Goal: Find specific page/section

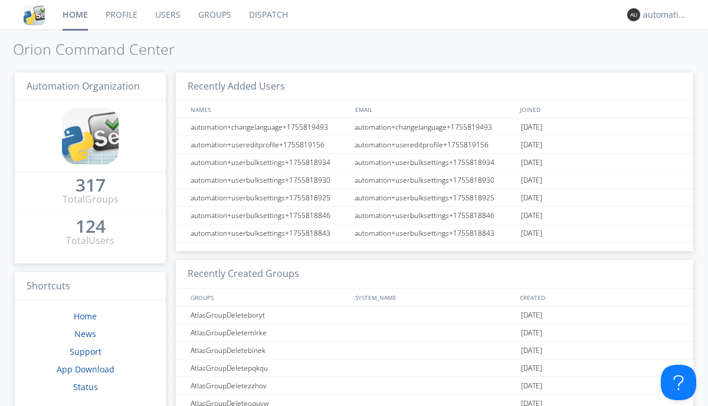
click at [267, 15] on link "Dispatch" at bounding box center [268, 14] width 57 height 29
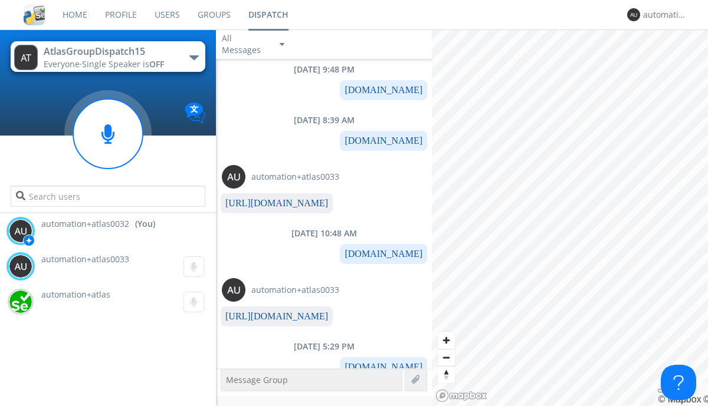
scroll to position [71, 0]
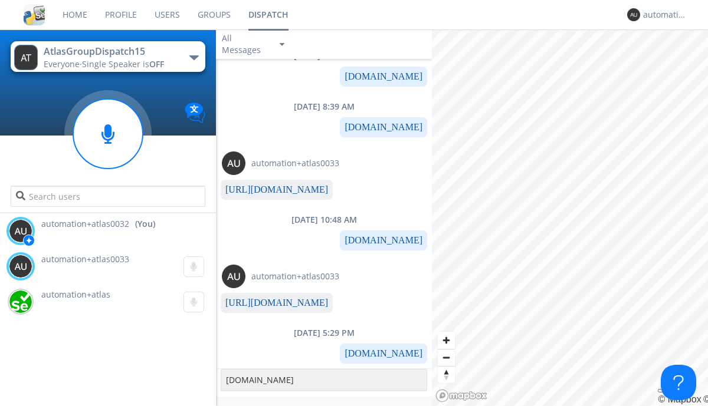
type textarea "[DOMAIN_NAME]"
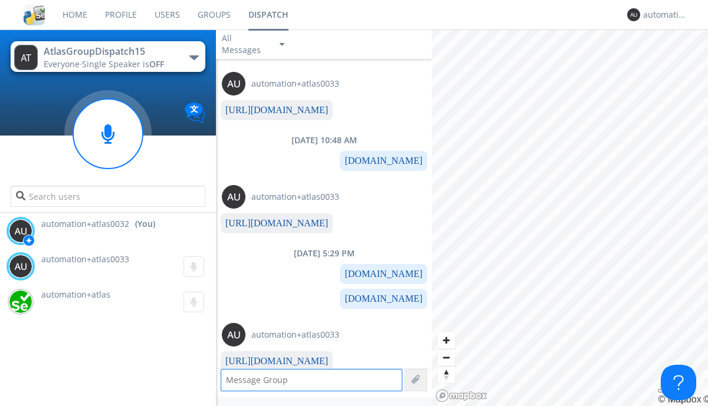
scroll to position [159, 0]
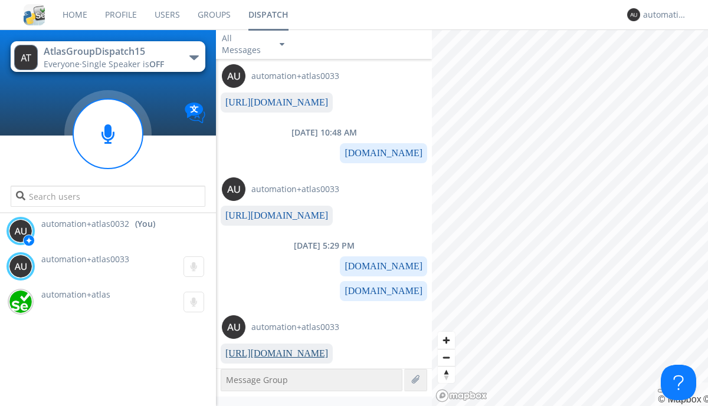
click at [272, 353] on link "[URL][DOMAIN_NAME]" at bounding box center [276, 354] width 103 height 10
click at [662, 15] on div "automation+atlas0032" at bounding box center [665, 15] width 44 height 12
